Goal: Task Accomplishment & Management: Use online tool/utility

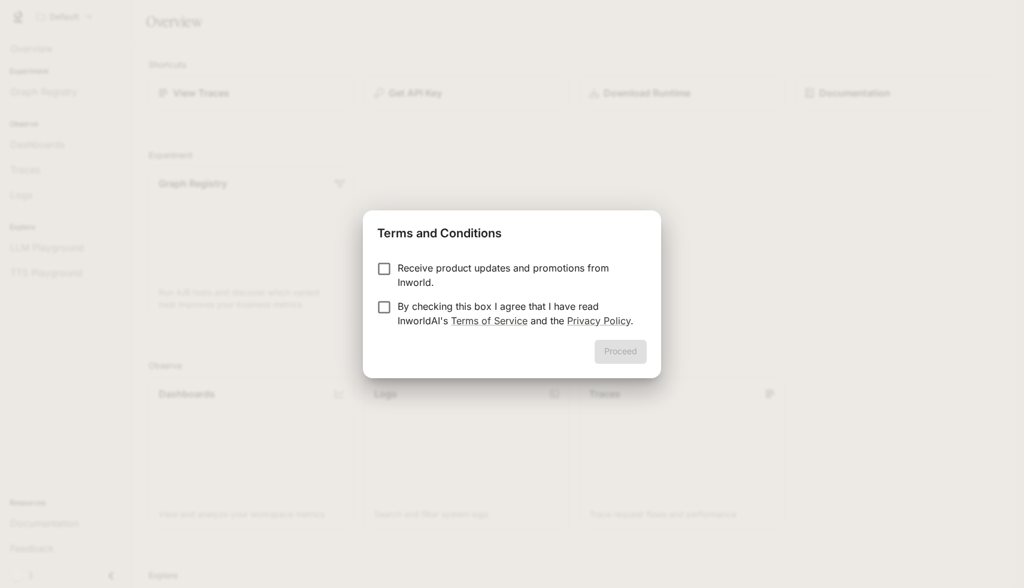
click at [398, 261] on p "Receive product updates and promotions from Inworld." at bounding box center [518, 275] width 240 height 29
drag, startPoint x: 662, startPoint y: 348, endPoint x: 650, endPoint y: 348, distance: 12.6
click at [662, 348] on div "Terms and Conditions Receive product updates and promotions from Inworld. By ch…" at bounding box center [512, 294] width 1024 height 588
click at [601, 350] on button "Proceed" at bounding box center [621, 352] width 52 height 24
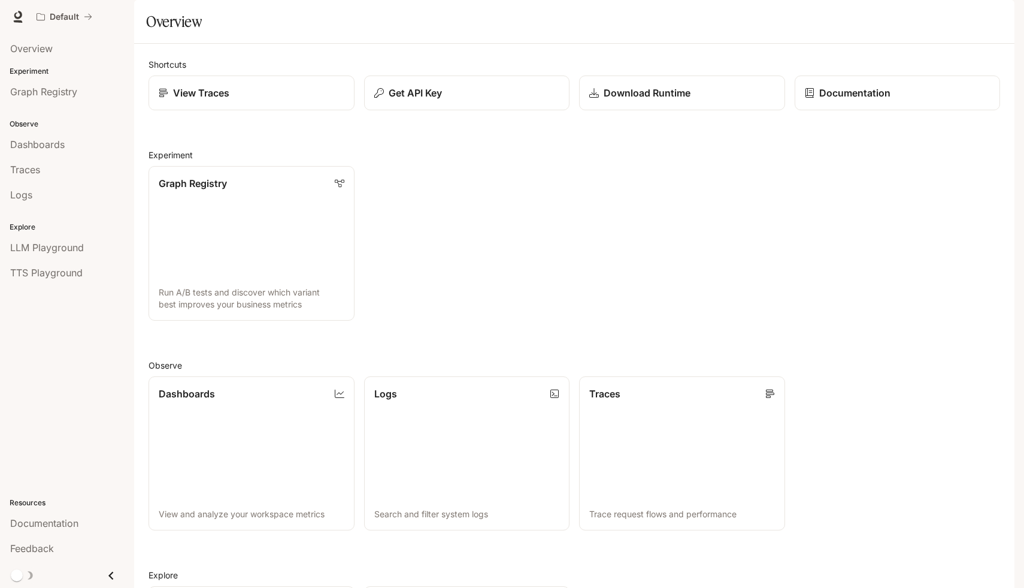
click at [539, 253] on div "Graph Registry Run A/B tests and discover which variant best improves your busi…" at bounding box center [569, 238] width 861 height 164
click at [216, 111] on link "View Traces" at bounding box center [251, 92] width 208 height 35
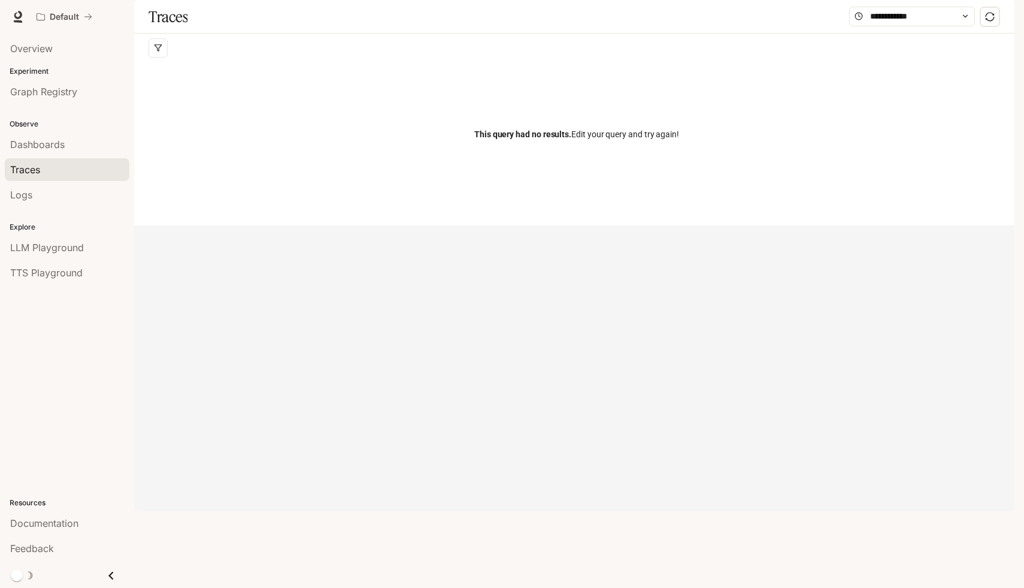
click at [337, 151] on div "This query had no results. Edit your query and try again!" at bounding box center [577, 134] width 857 height 144
click at [74, 14] on p "Default" at bounding box center [64, 17] width 29 height 10
